Goal: Check status: Check status

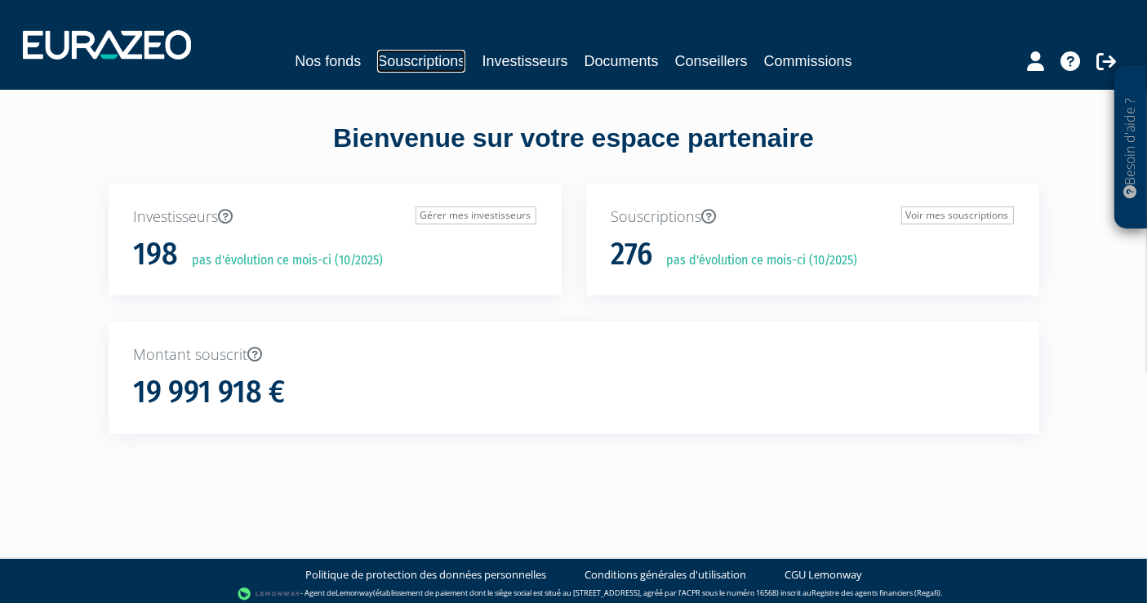
click at [438, 61] on link "Souscriptions" at bounding box center [421, 61] width 88 height 23
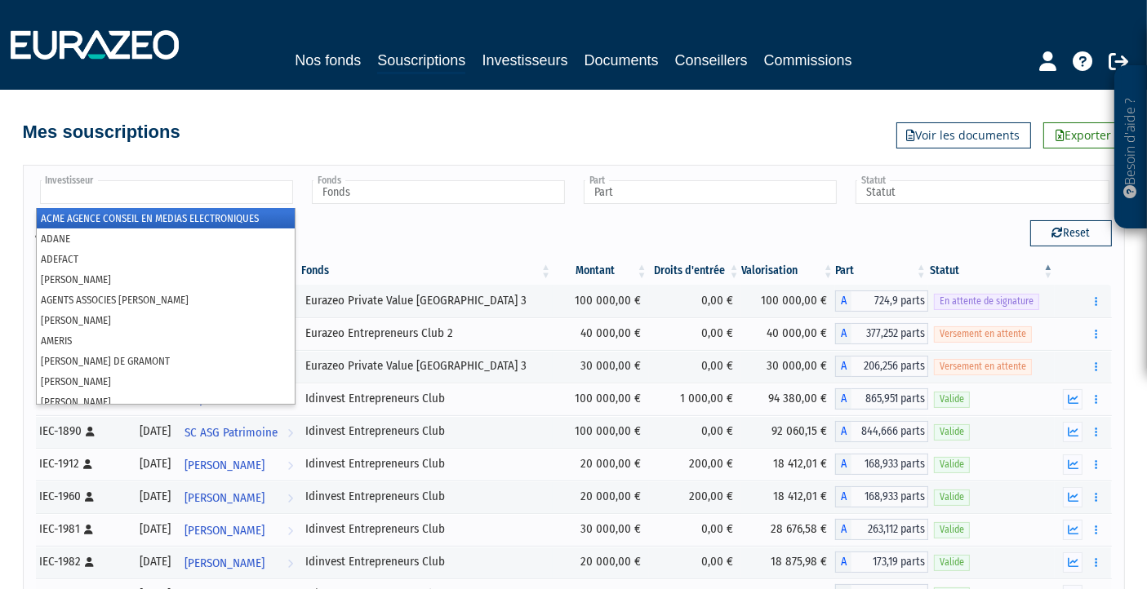
click at [170, 191] on input "text" at bounding box center [166, 192] width 253 height 24
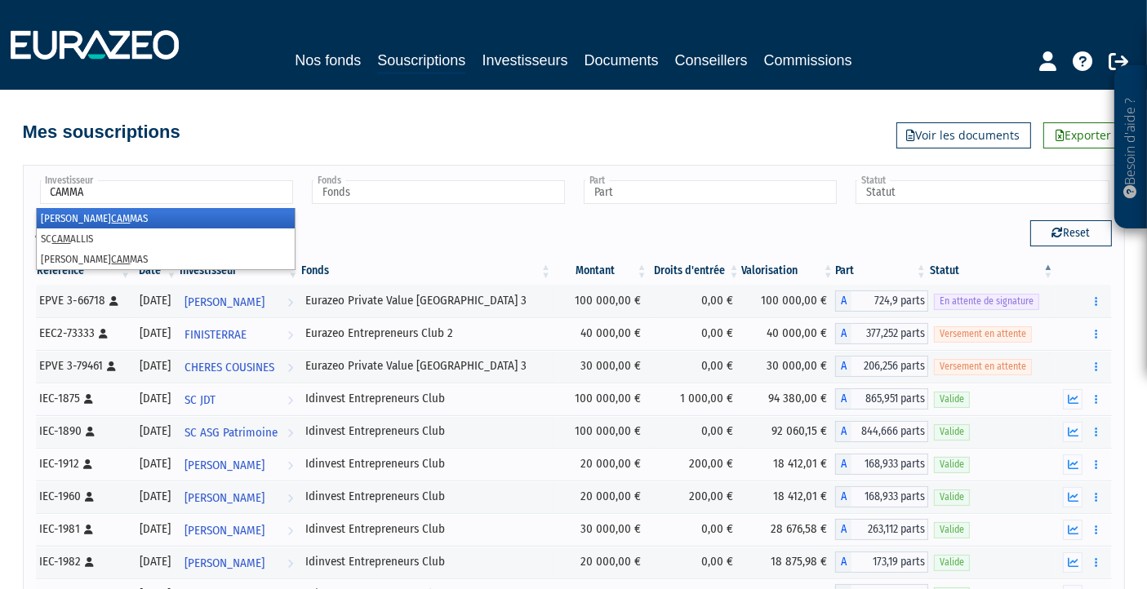
type input "CAMMAS"
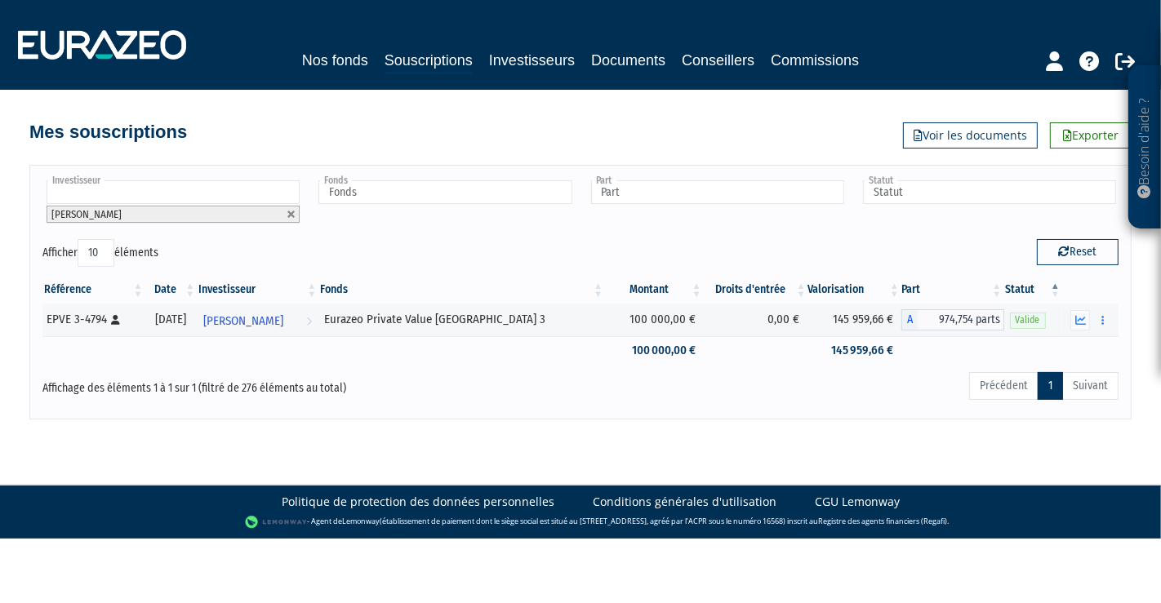
click at [171, 190] on input "text" at bounding box center [173, 192] width 253 height 24
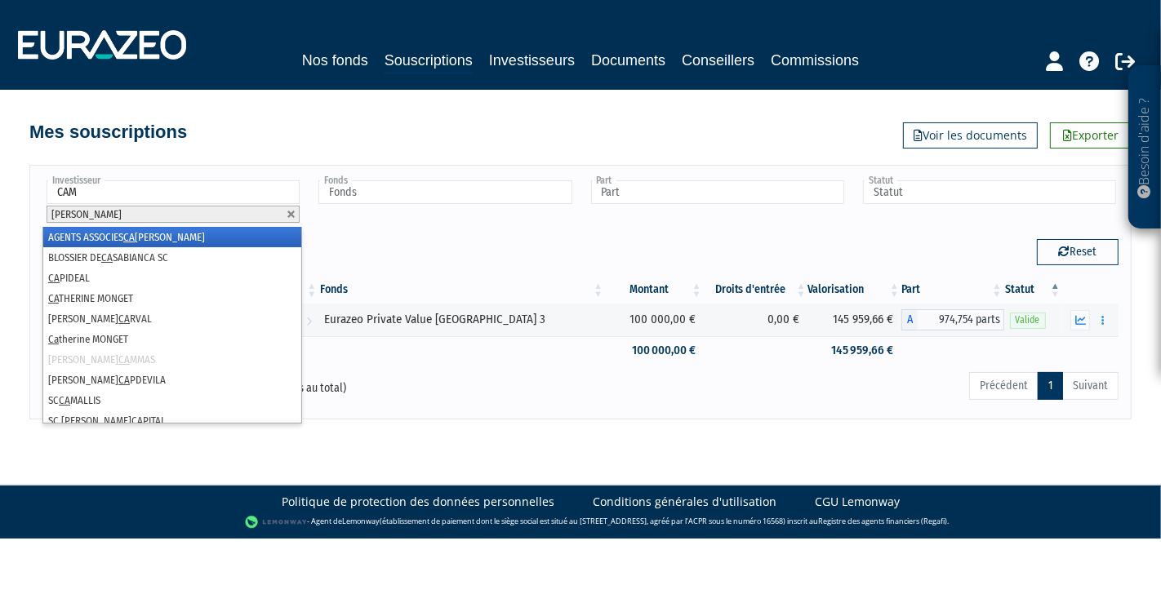
type input "CAMM"
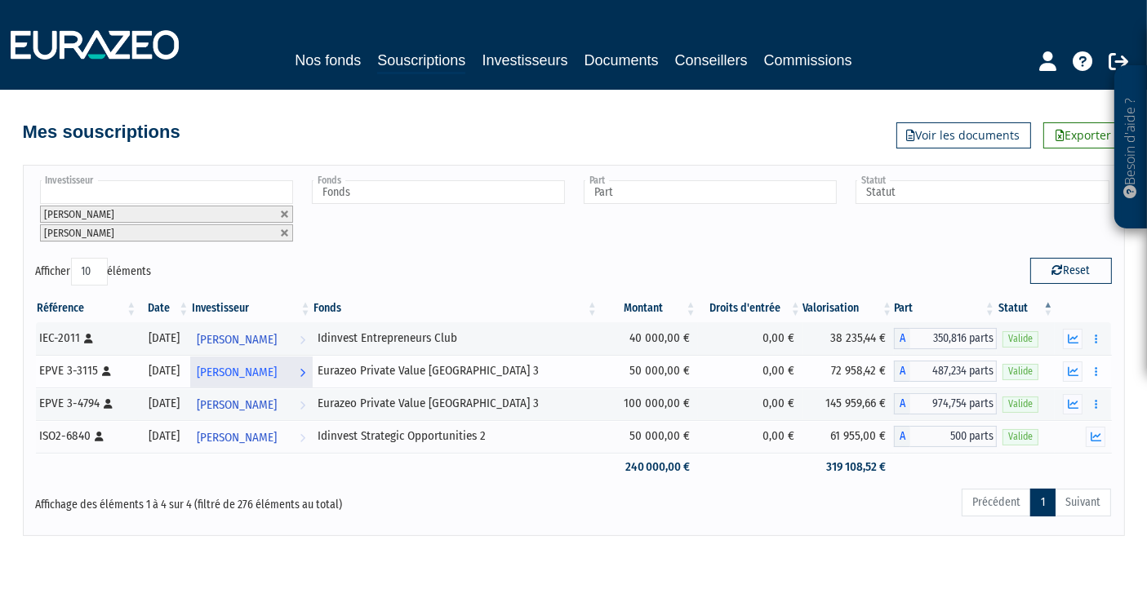
click at [268, 371] on span "Thierry CAMMAS" at bounding box center [237, 373] width 80 height 30
drag, startPoint x: 838, startPoint y: 366, endPoint x: 879, endPoint y: 367, distance: 41.7
click at [879, 367] on td "72 958,42 €" at bounding box center [847, 371] width 91 height 33
copy td "72 958,42"
drag, startPoint x: 839, startPoint y: 336, endPoint x: 882, endPoint y: 334, distance: 42.5
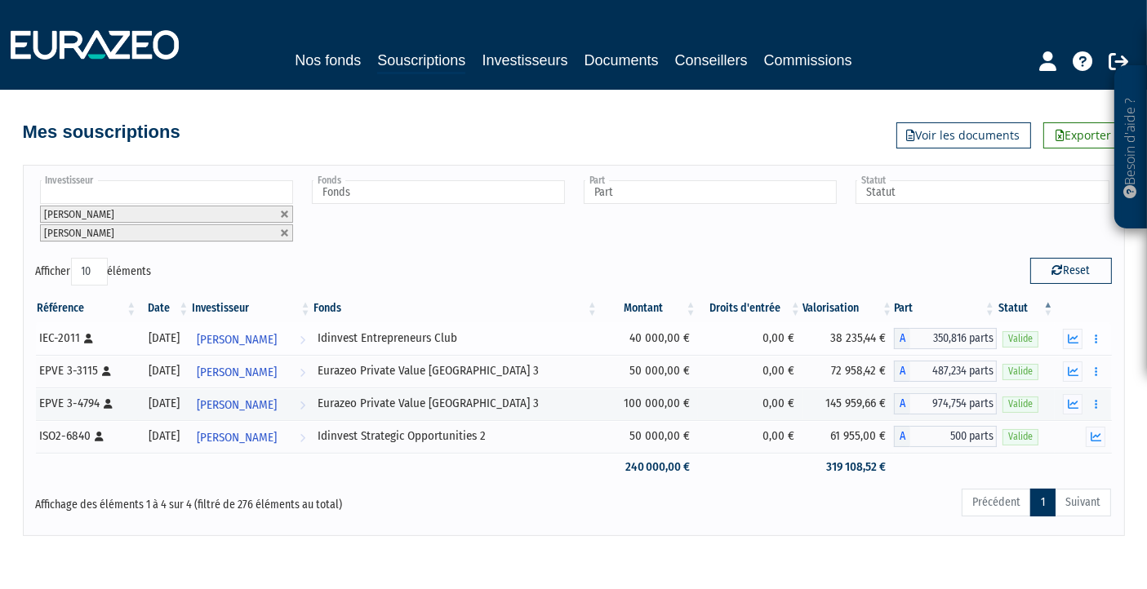
click at [883, 334] on td "38 235,44 €" at bounding box center [847, 338] width 91 height 33
drag, startPoint x: 828, startPoint y: 332, endPoint x: 882, endPoint y: 343, distance: 54.9
click at [882, 343] on td "38 235,44 €" at bounding box center [847, 338] width 91 height 33
copy td "38 235,44"
drag, startPoint x: 839, startPoint y: 434, endPoint x: 859, endPoint y: 433, distance: 19.7
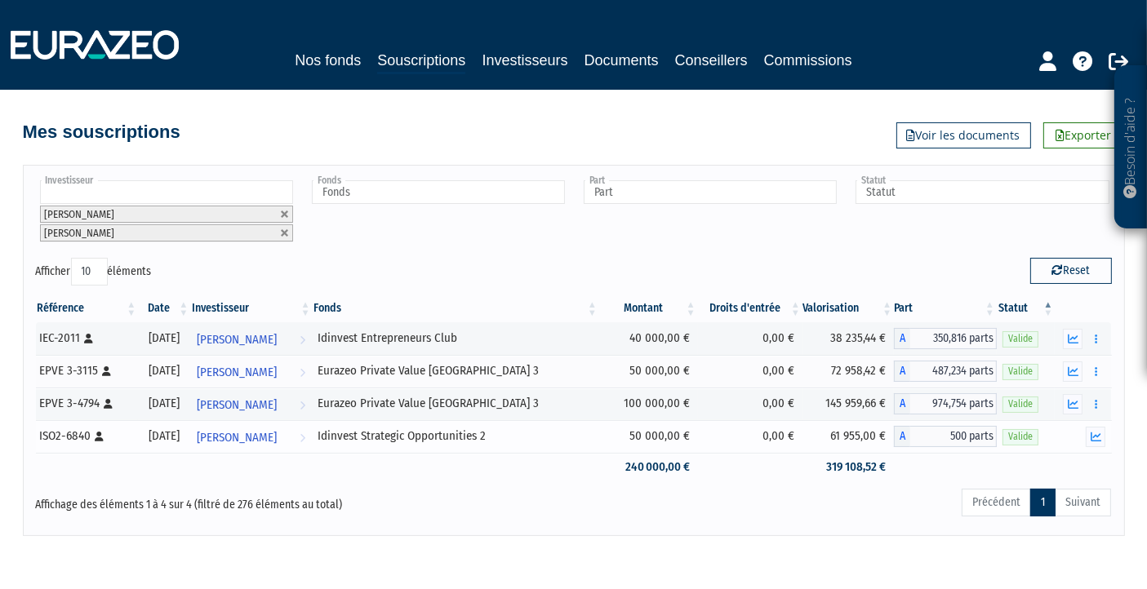
click at [864, 434] on td "61 955,00 €" at bounding box center [847, 436] width 91 height 33
copy td "61 955"
drag, startPoint x: 833, startPoint y: 400, endPoint x: 859, endPoint y: 399, distance: 26.1
click at [878, 402] on td "145 959,66 €" at bounding box center [847, 404] width 91 height 33
copy td "145 959,66"
